Goal: Task Accomplishment & Management: Manage account settings

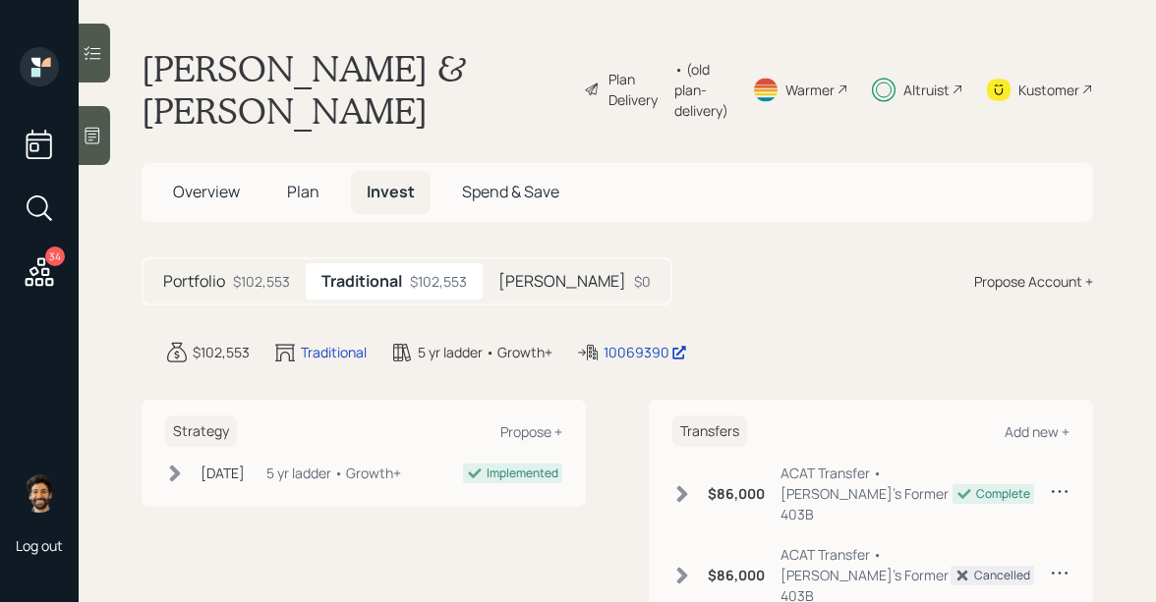
click at [229, 197] on span "Overview" at bounding box center [206, 192] width 67 height 22
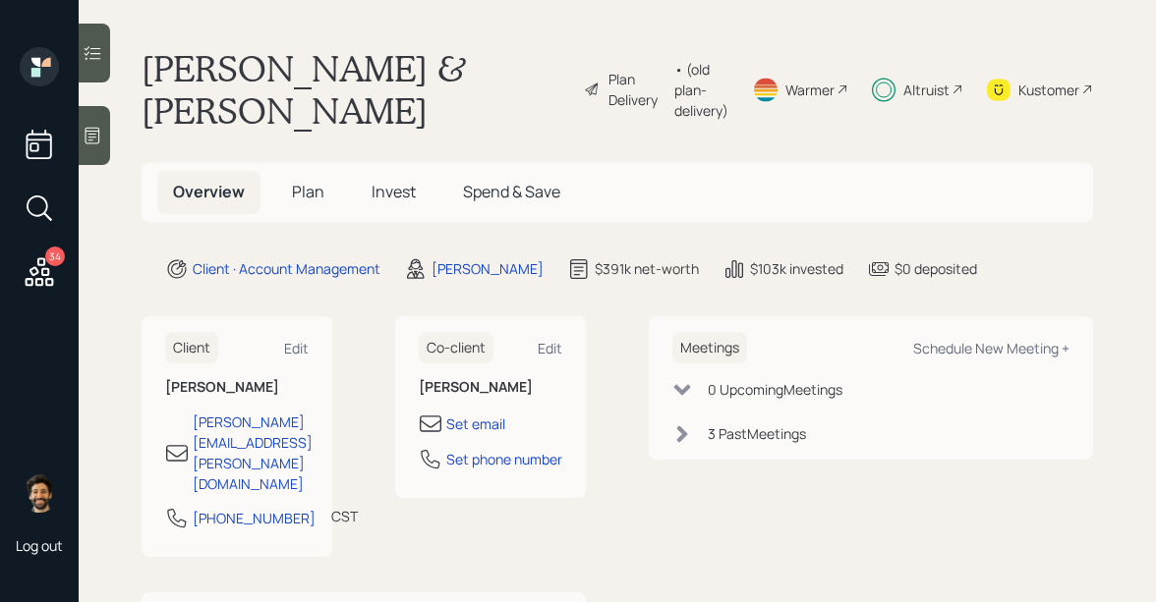
click at [310, 195] on span "Plan" at bounding box center [308, 192] width 32 height 22
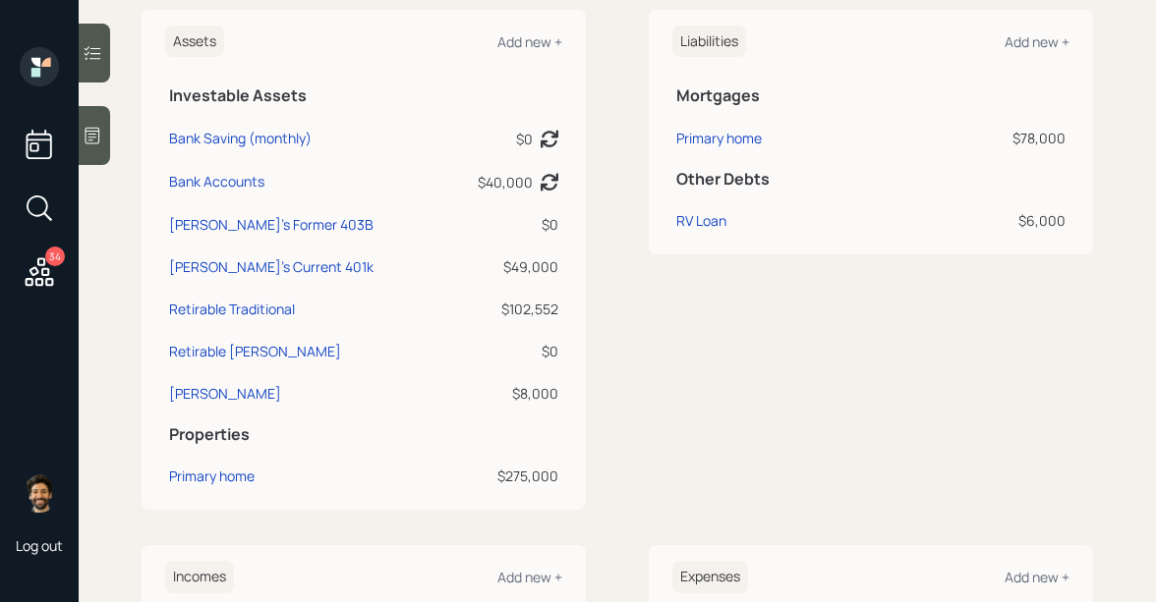
scroll to position [535, 0]
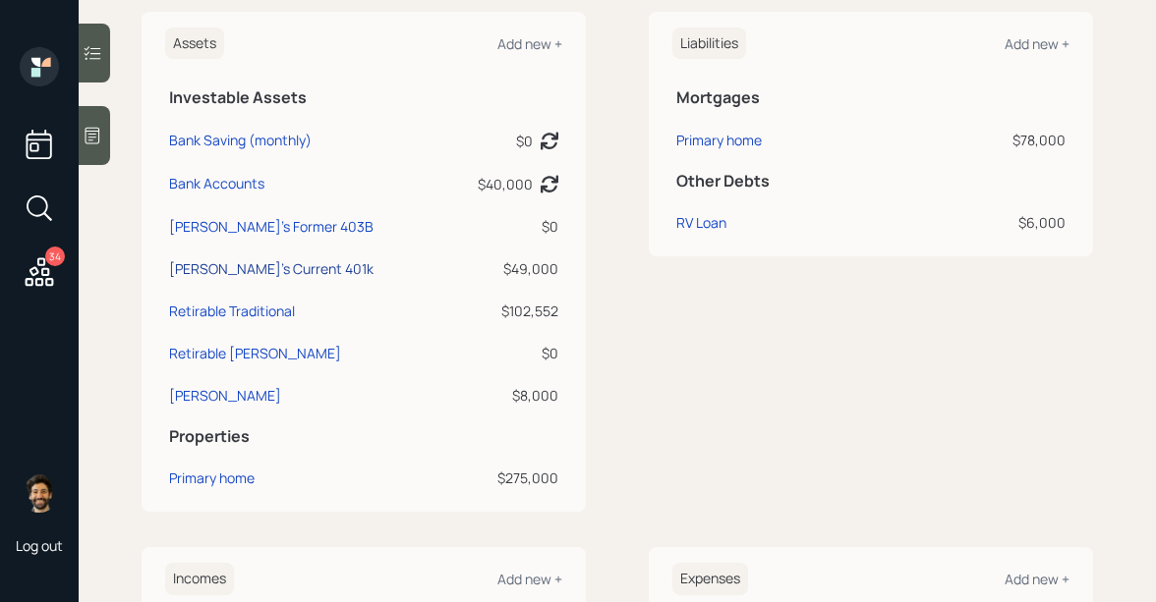
click at [248, 268] on div "[PERSON_NAME]'s Current 401k" at bounding box center [271, 268] width 204 height 21
select select "company_sponsored"
select select "balanced"
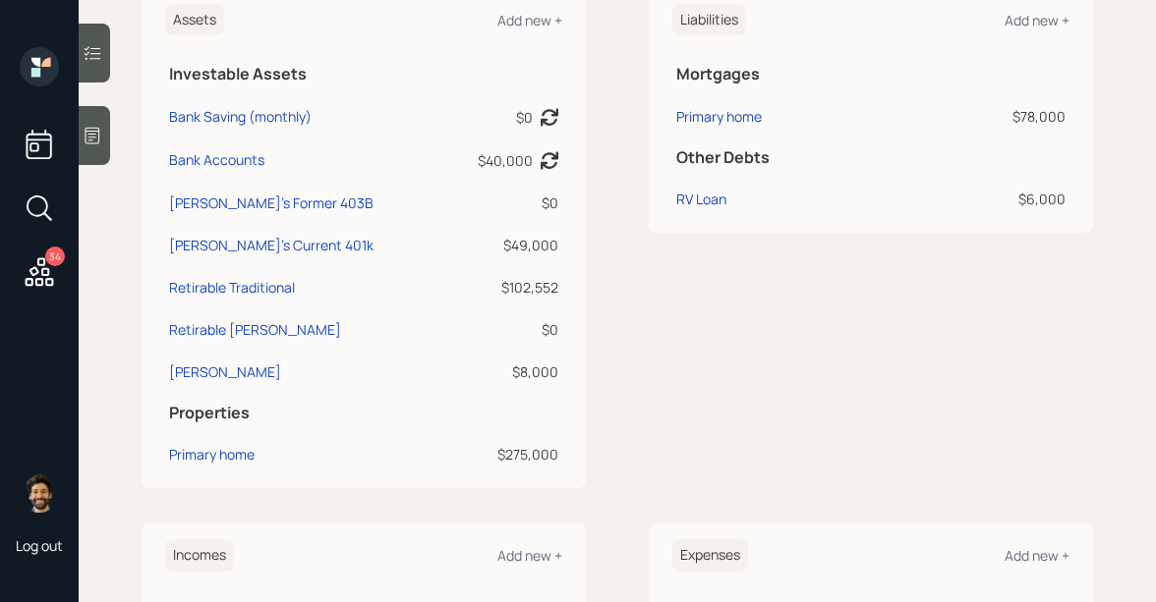
scroll to position [566, 0]
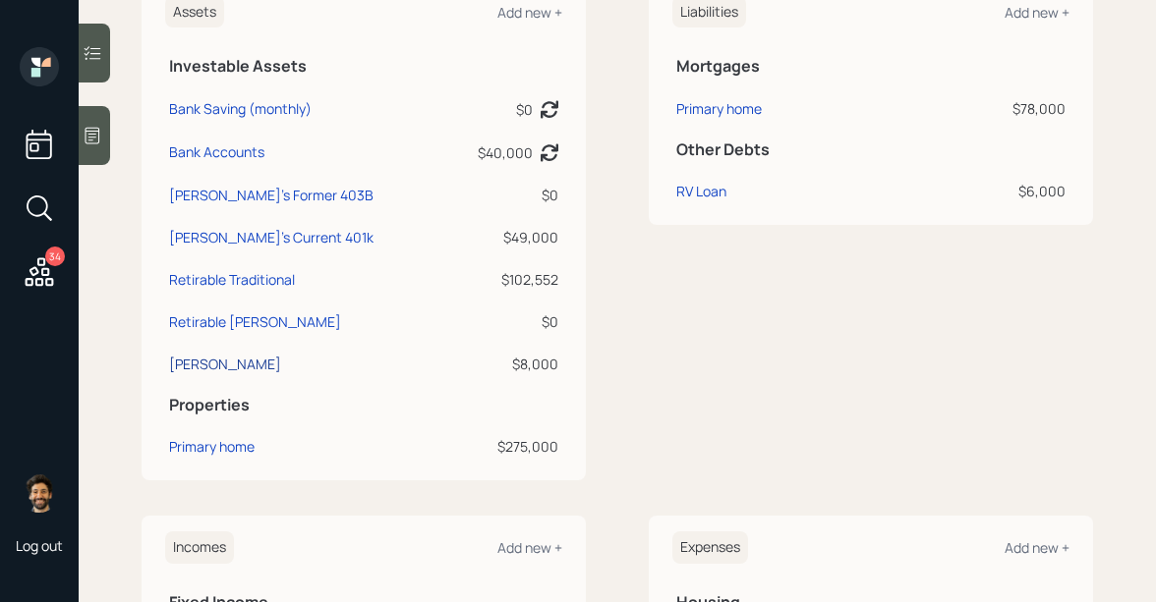
click at [190, 363] on div "[PERSON_NAME]" at bounding box center [225, 364] width 112 height 21
select select "ira"
select select "balanced"
click at [203, 359] on div "[PERSON_NAME]" at bounding box center [225, 364] width 112 height 21
select select "ira"
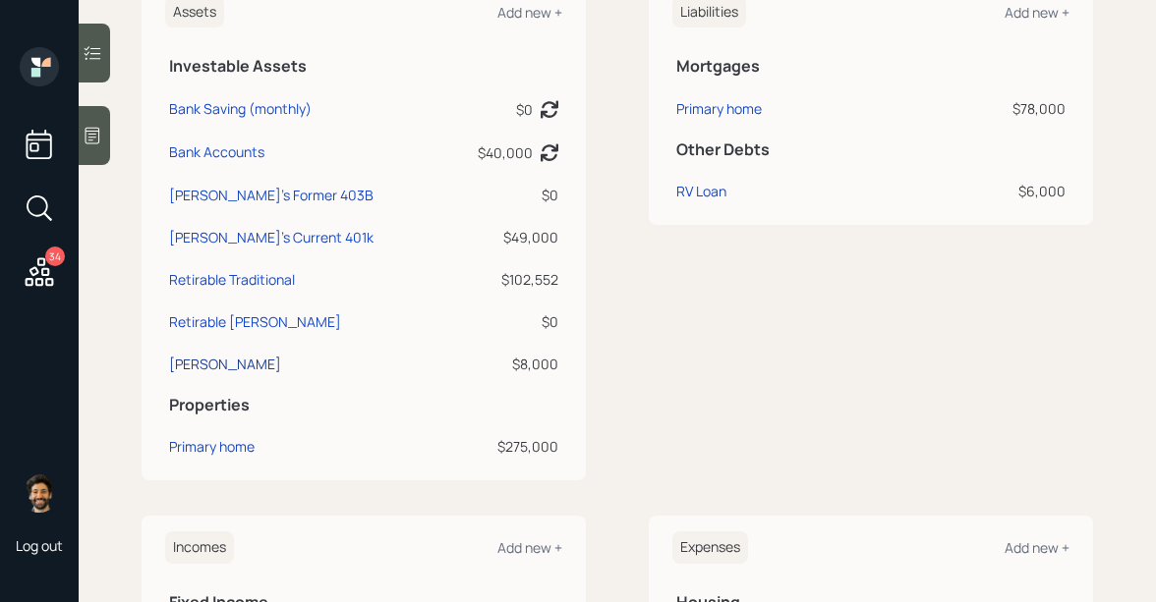
select select "balanced"
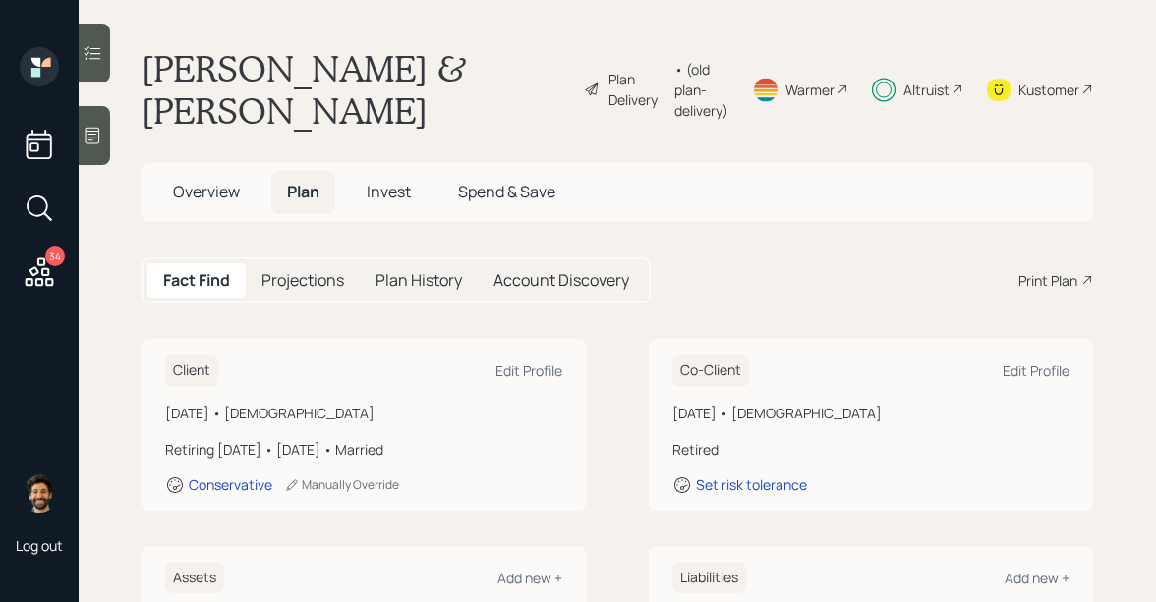
click at [901, 90] on div "Altruist" at bounding box center [917, 89] width 91 height 85
click at [674, 90] on div "• (old plan-delivery)" at bounding box center [701, 90] width 54 height 62
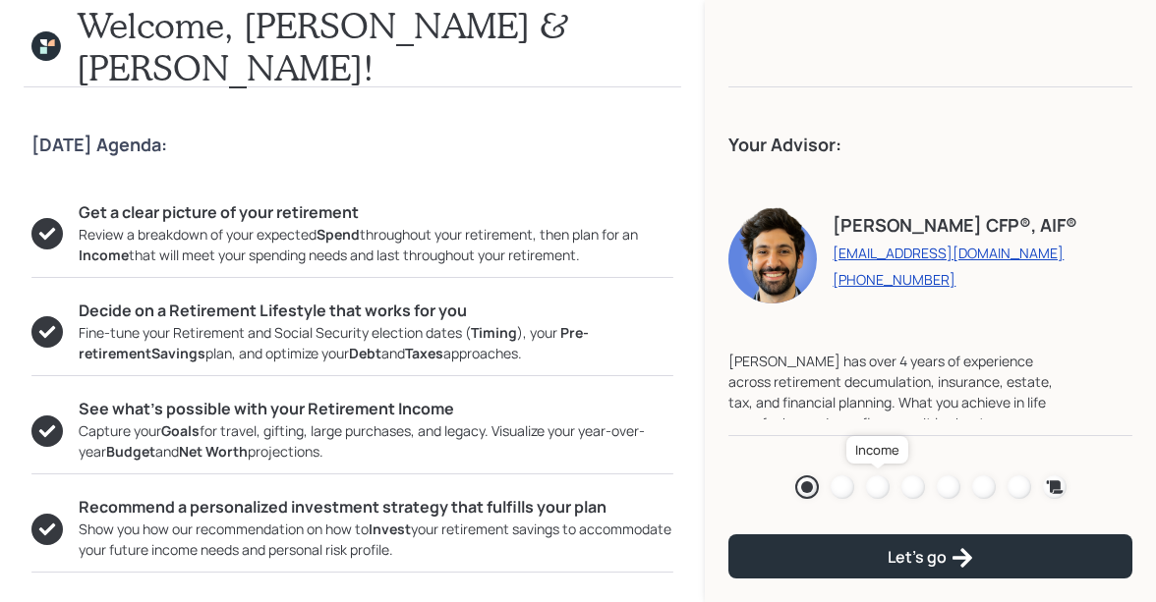
click at [877, 482] on div at bounding box center [878, 488] width 24 height 24
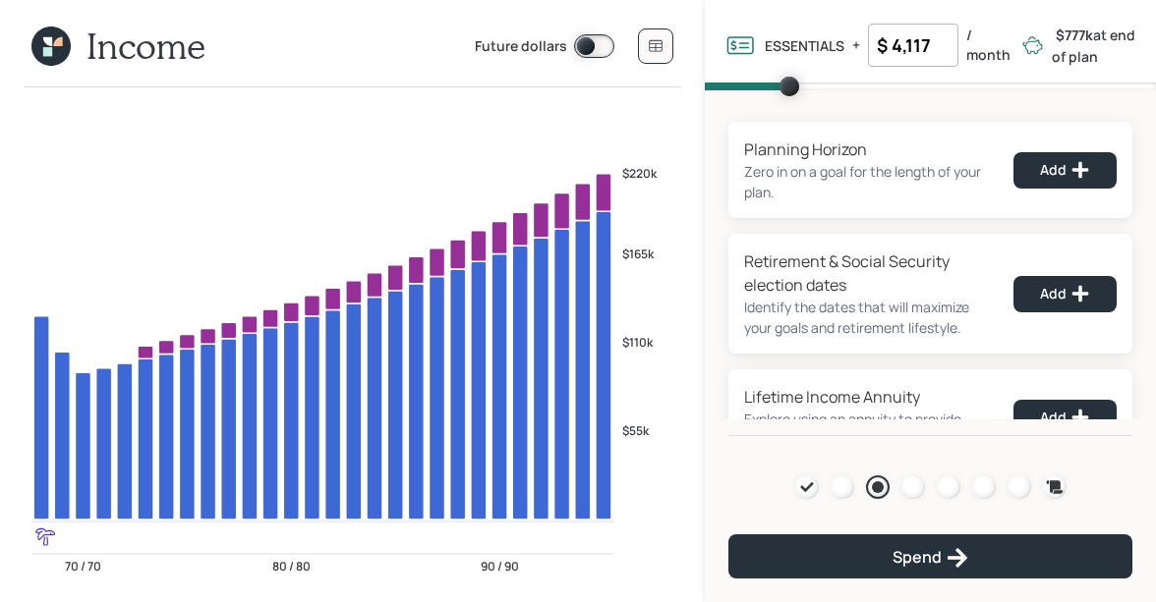
click at [50, 52] on icon at bounding box center [47, 51] width 9 height 9
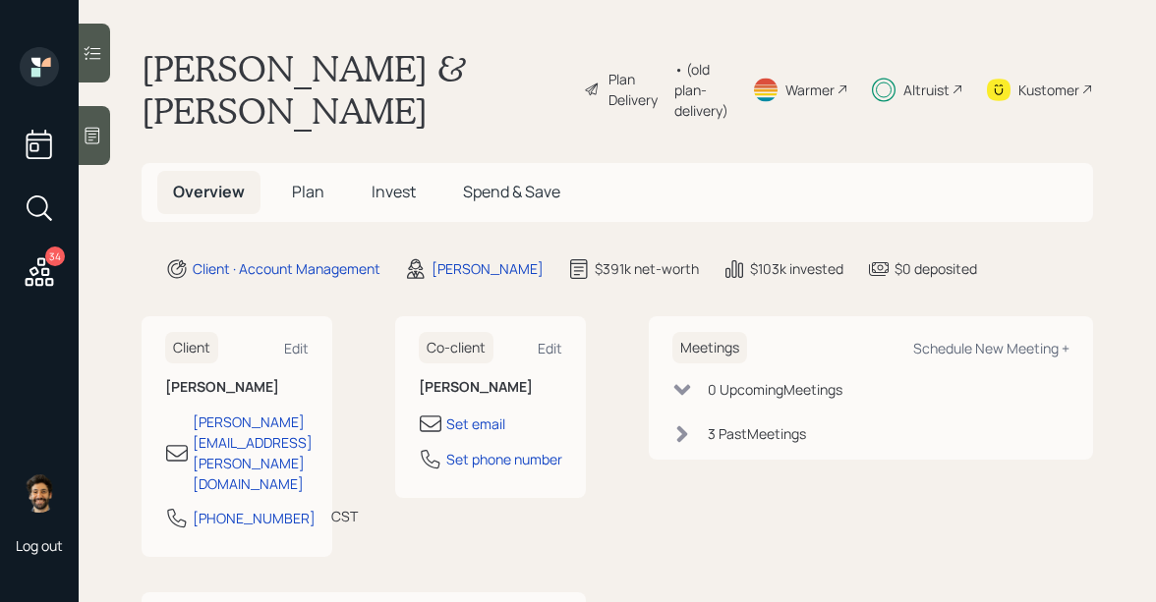
click at [303, 190] on span "Plan" at bounding box center [308, 192] width 32 height 22
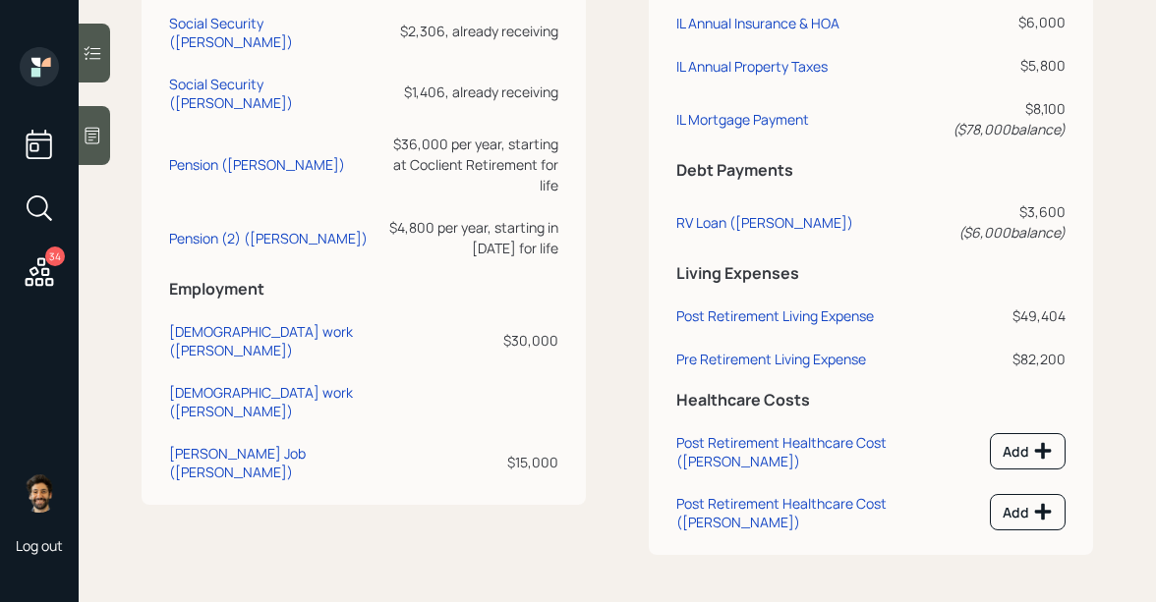
scroll to position [1150, 0]
